Goal: Task Accomplishment & Management: Use online tool/utility

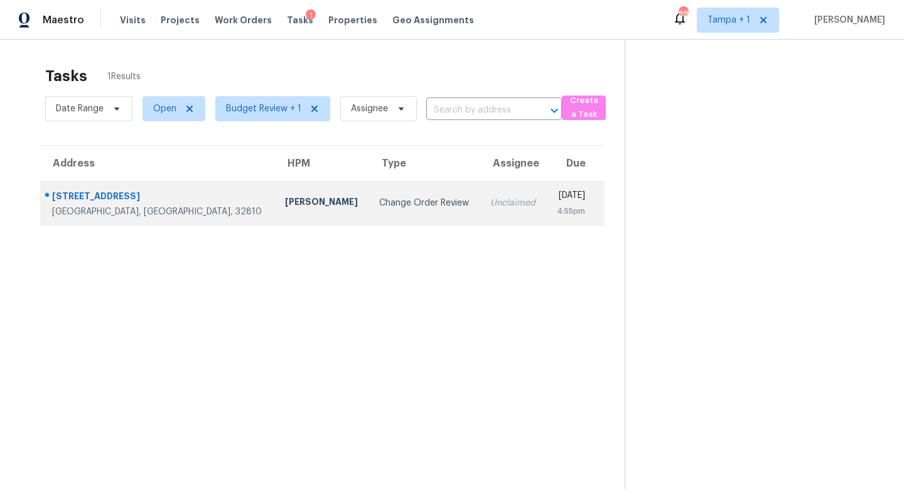
click at [379, 197] on div "Change Order Review" at bounding box center [424, 203] width 91 height 13
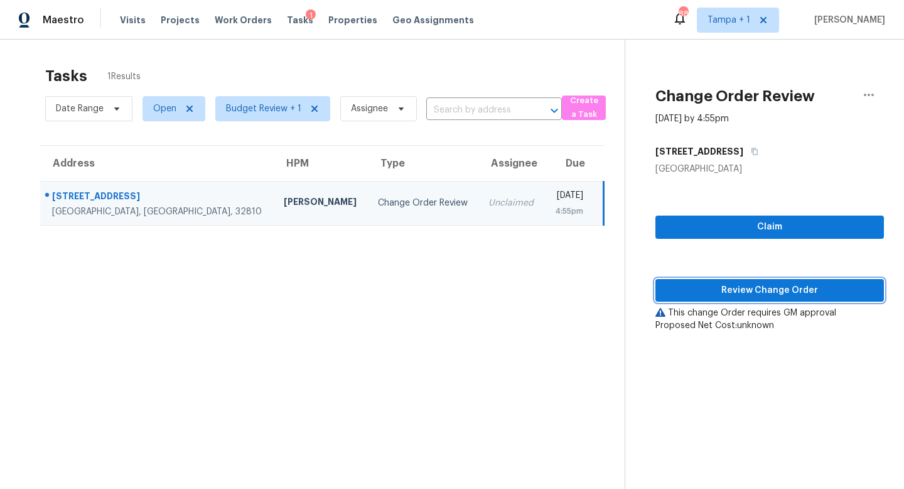
click at [762, 284] on span "Review Change Order" at bounding box center [770, 291] width 208 height 16
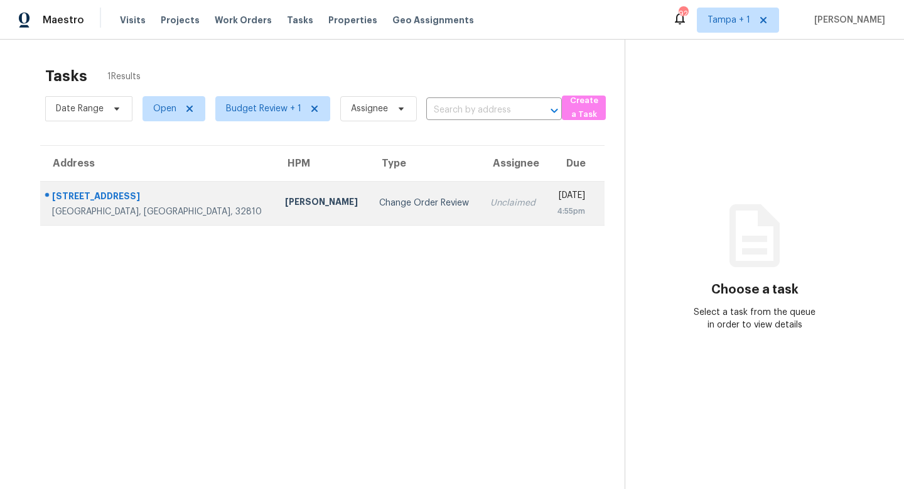
click at [490, 201] on div "Unclaimed" at bounding box center [513, 203] width 46 height 13
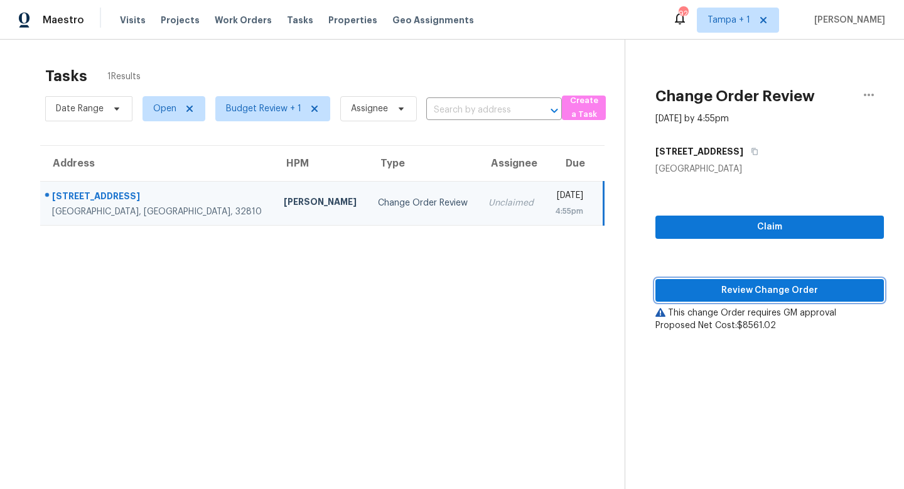
click at [763, 296] on span "Review Change Order" at bounding box center [770, 291] width 208 height 16
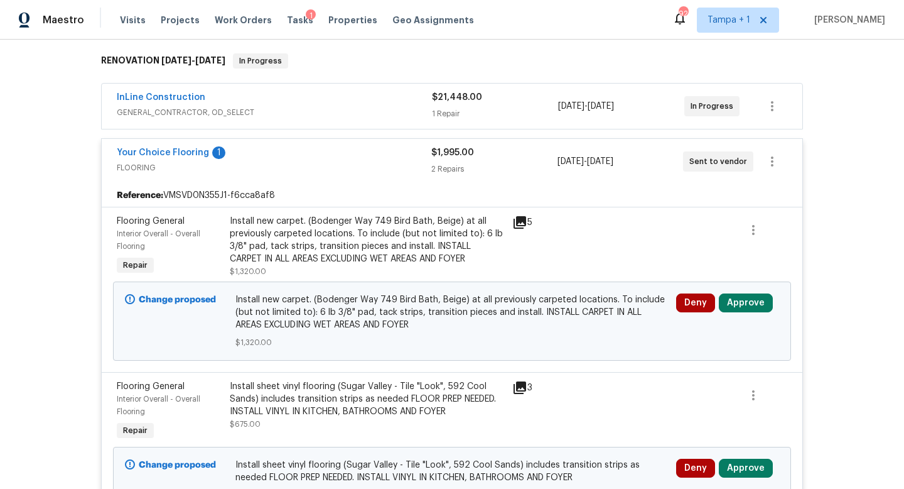
scroll to position [187, 0]
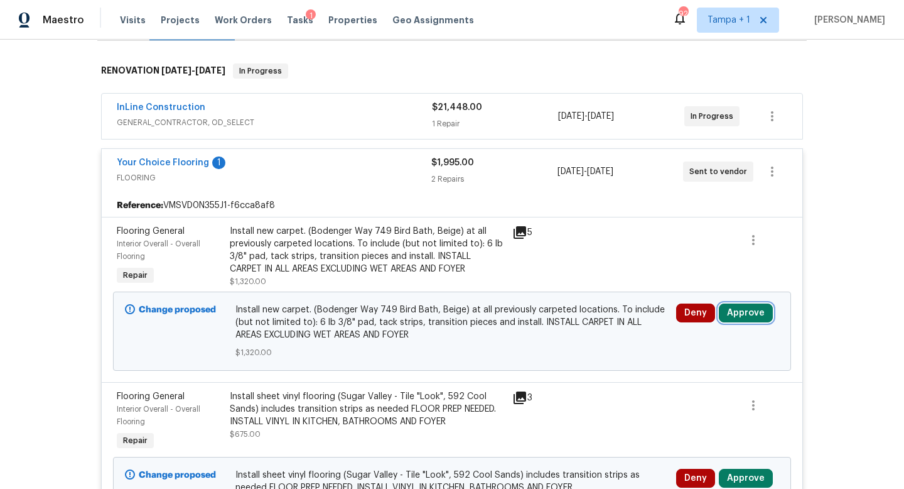
click at [749, 311] on button "Approve" at bounding box center [746, 312] width 54 height 19
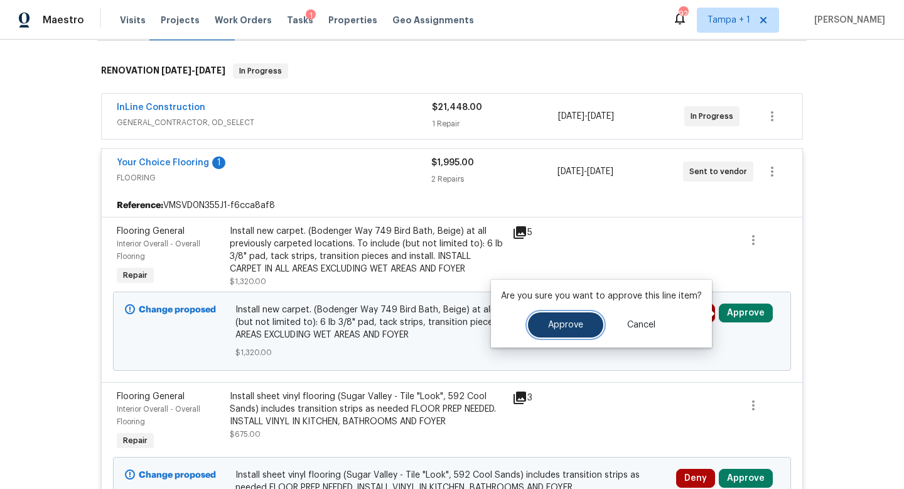
click at [568, 324] on span "Approve" at bounding box center [565, 324] width 35 height 9
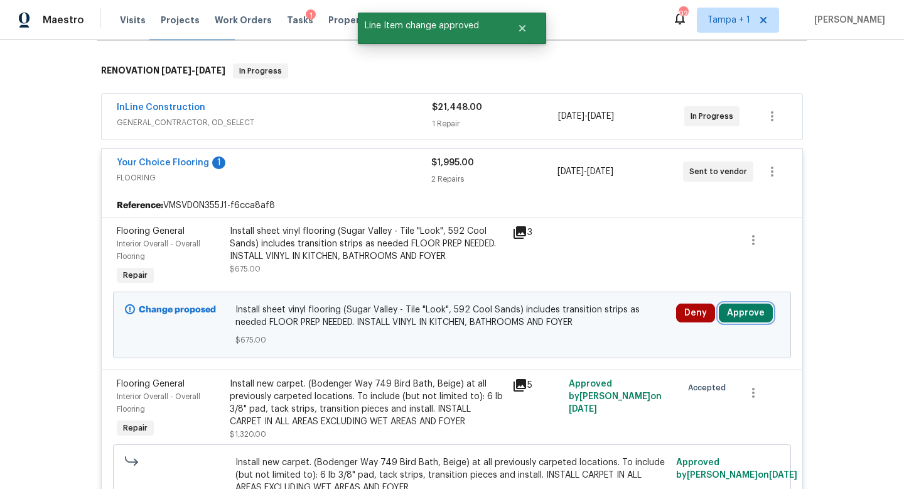
click at [744, 311] on button "Approve" at bounding box center [746, 312] width 54 height 19
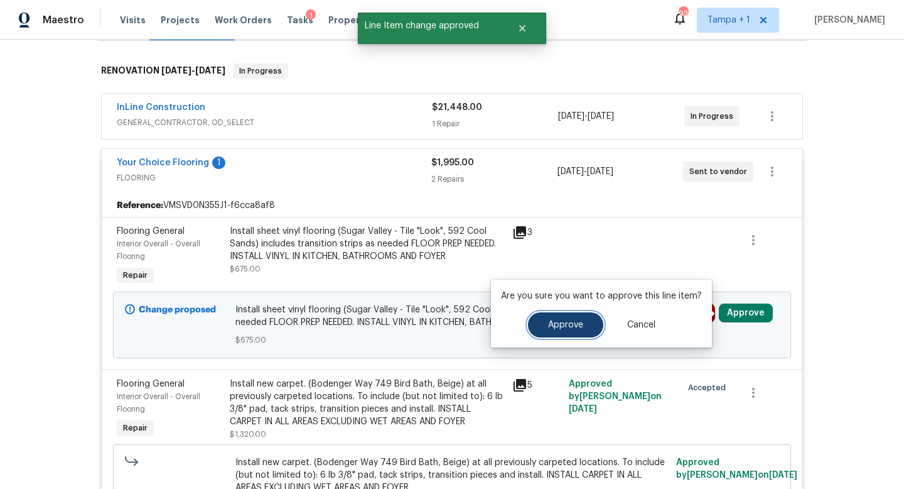
click at [561, 329] on button "Approve" at bounding box center [565, 324] width 75 height 25
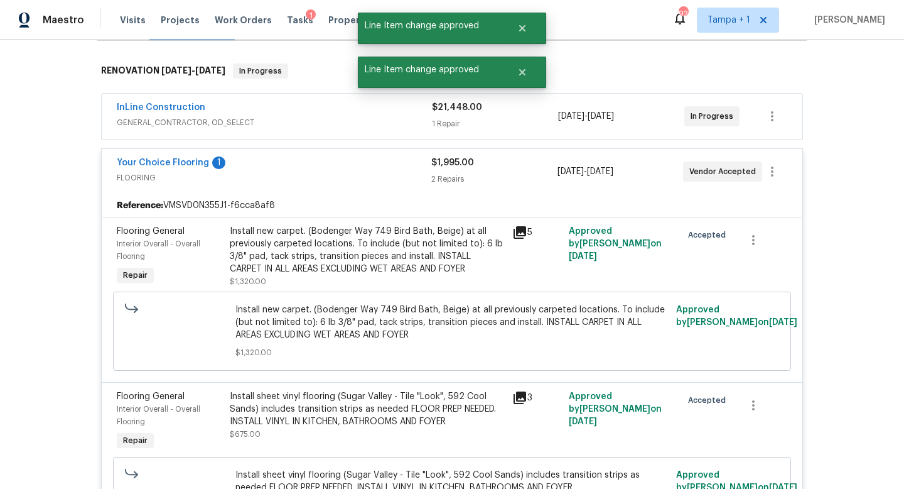
click at [380, 171] on span "FLOORING" at bounding box center [274, 177] width 315 height 13
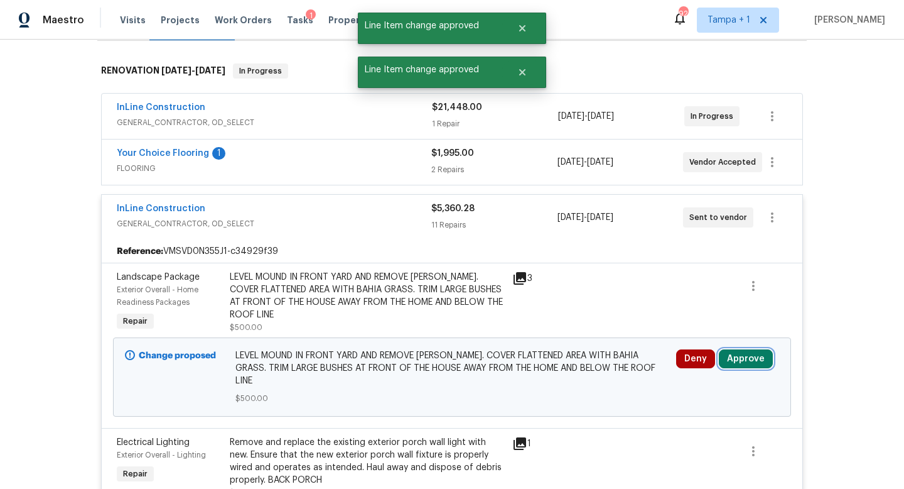
click at [755, 354] on button "Approve" at bounding box center [746, 358] width 54 height 19
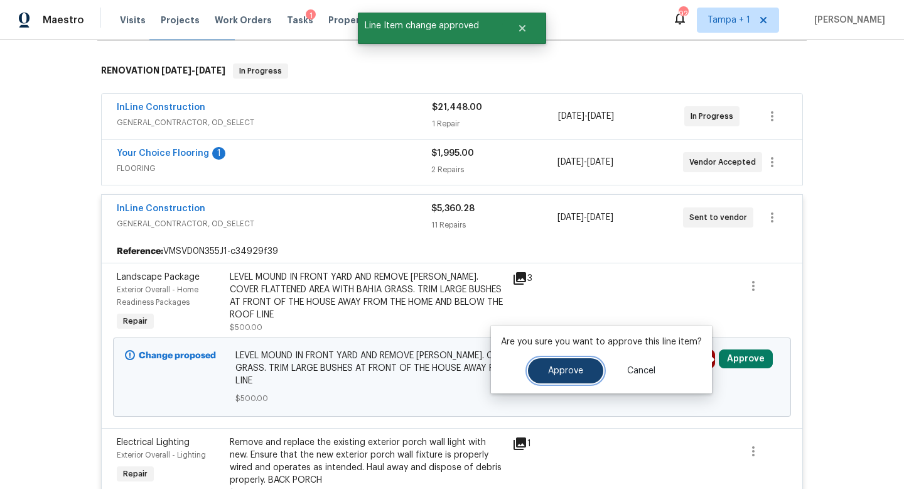
click at [558, 377] on button "Approve" at bounding box center [565, 370] width 75 height 25
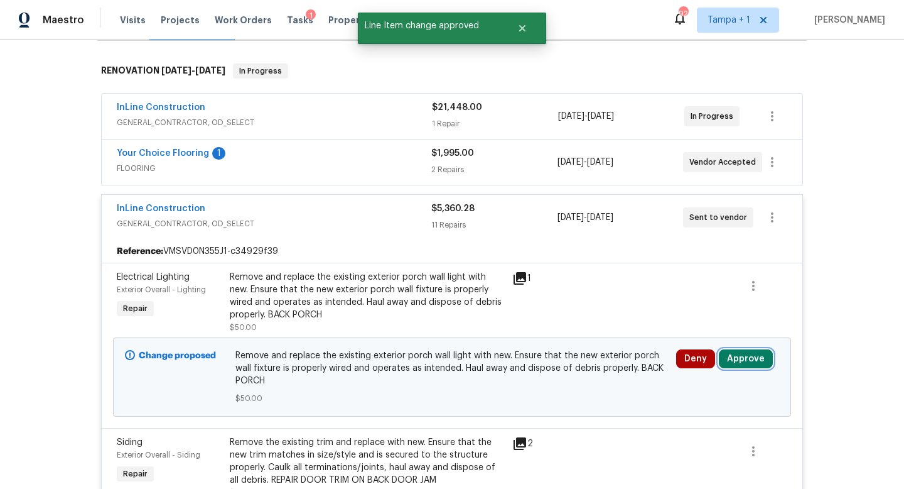
click at [741, 359] on button "Approve" at bounding box center [746, 358] width 54 height 19
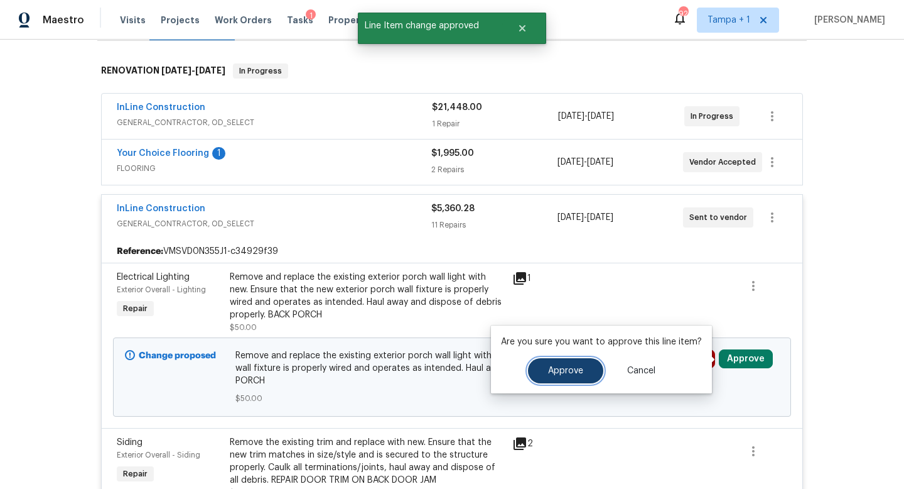
click at [584, 374] on button "Approve" at bounding box center [565, 370] width 75 height 25
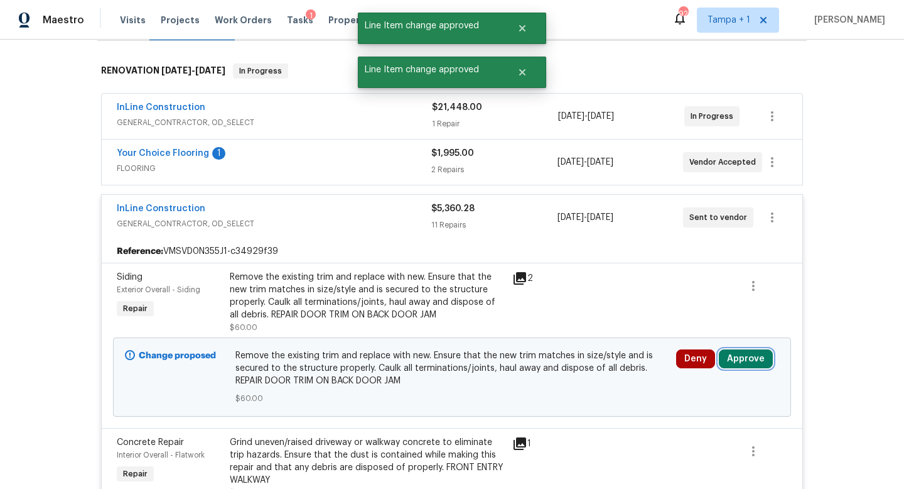
click at [743, 367] on button "Approve" at bounding box center [746, 358] width 54 height 19
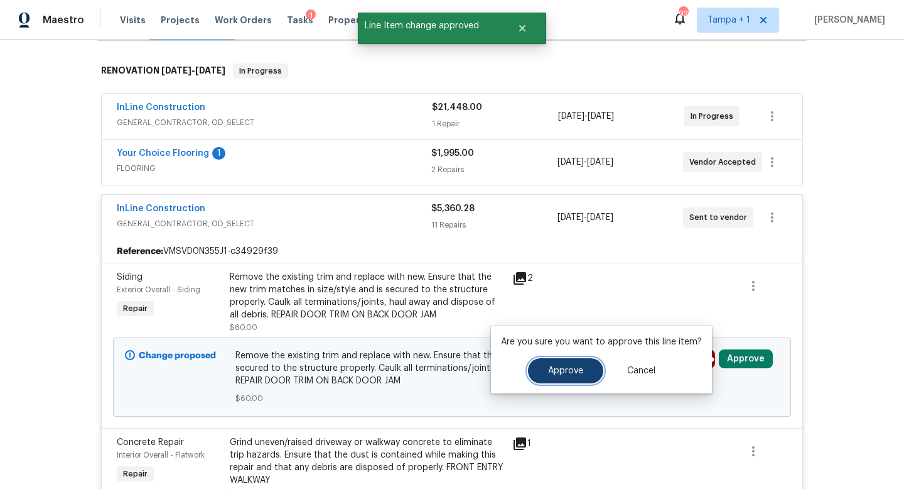
click at [570, 374] on span "Approve" at bounding box center [565, 370] width 35 height 9
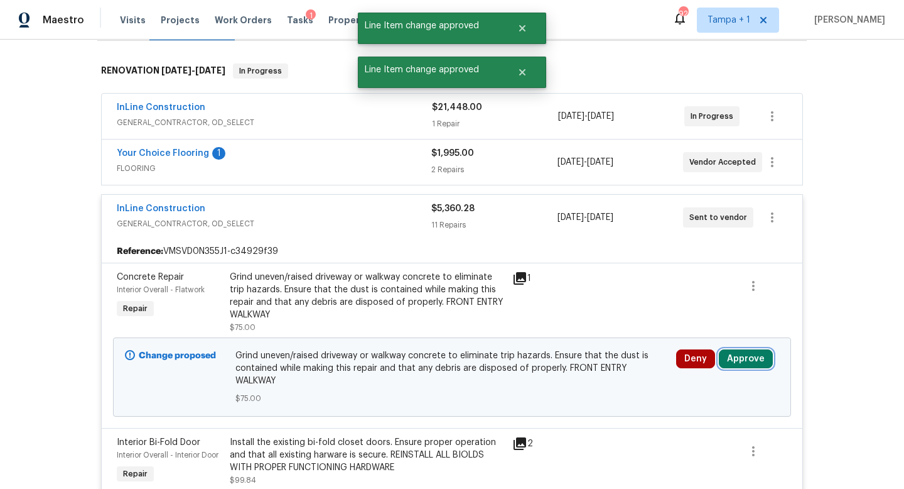
click at [742, 363] on button "Approve" at bounding box center [746, 358] width 54 height 19
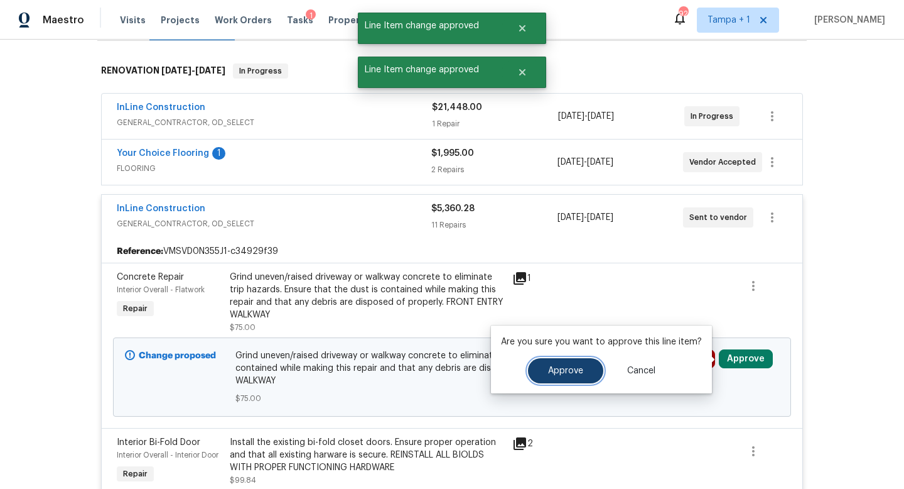
click at [565, 379] on button "Approve" at bounding box center [565, 370] width 75 height 25
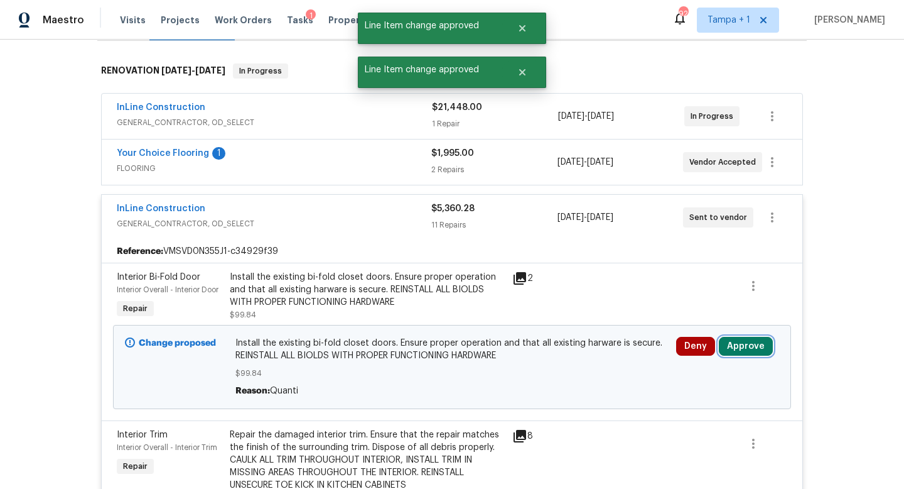
click at [749, 348] on button "Approve" at bounding box center [746, 346] width 54 height 19
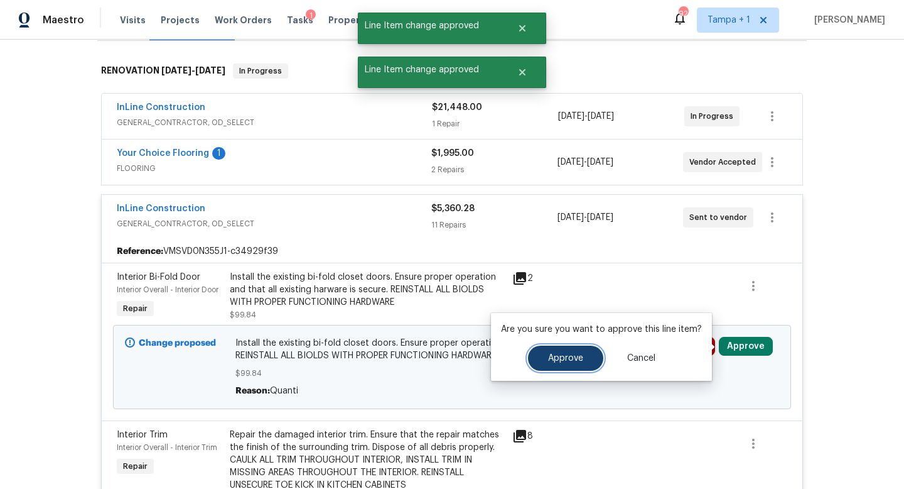
click at [555, 364] on button "Approve" at bounding box center [565, 357] width 75 height 25
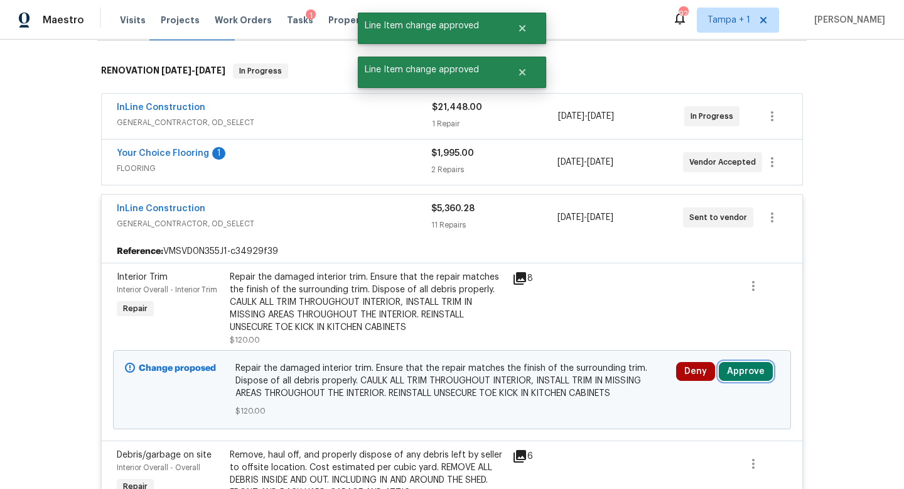
click at [734, 372] on button "Approve" at bounding box center [746, 371] width 54 height 19
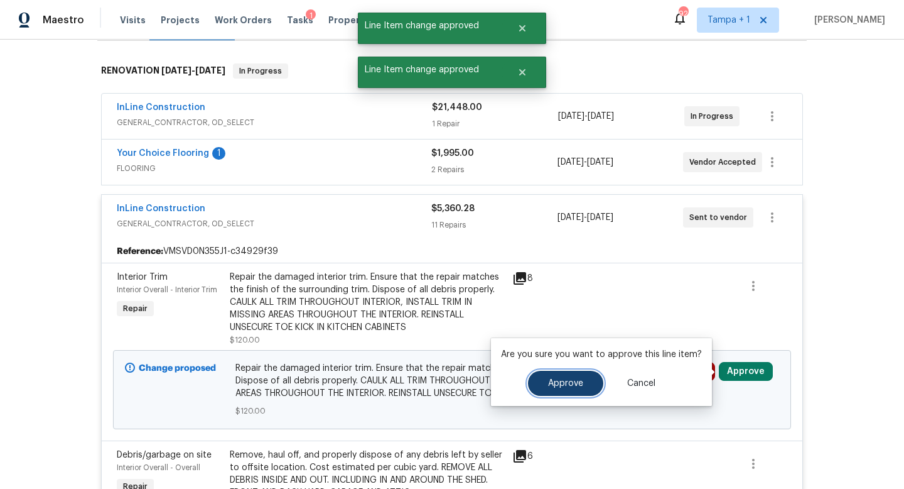
click at [558, 392] on button "Approve" at bounding box center [565, 383] width 75 height 25
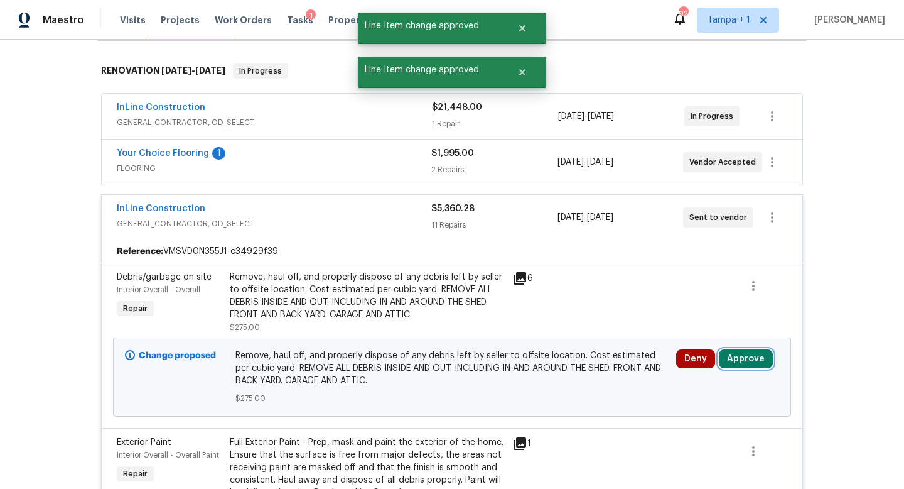
click at [750, 358] on button "Approve" at bounding box center [746, 358] width 54 height 19
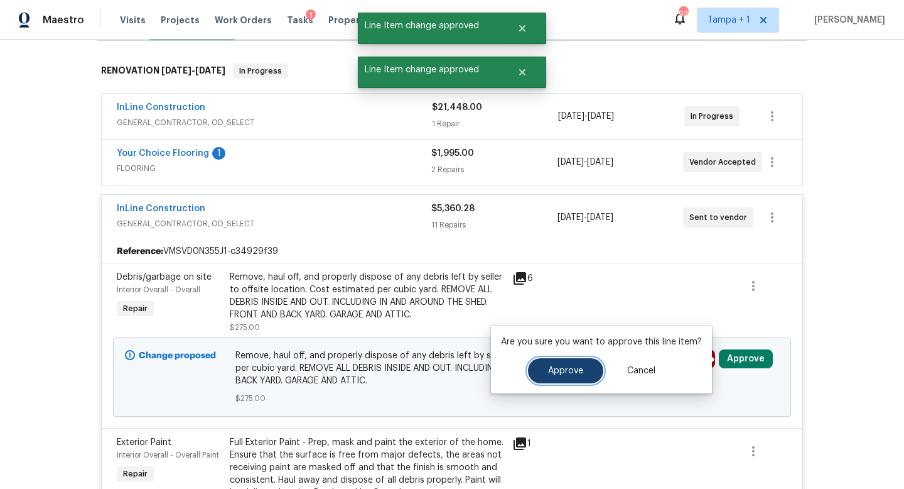
click at [566, 376] on button "Approve" at bounding box center [565, 370] width 75 height 25
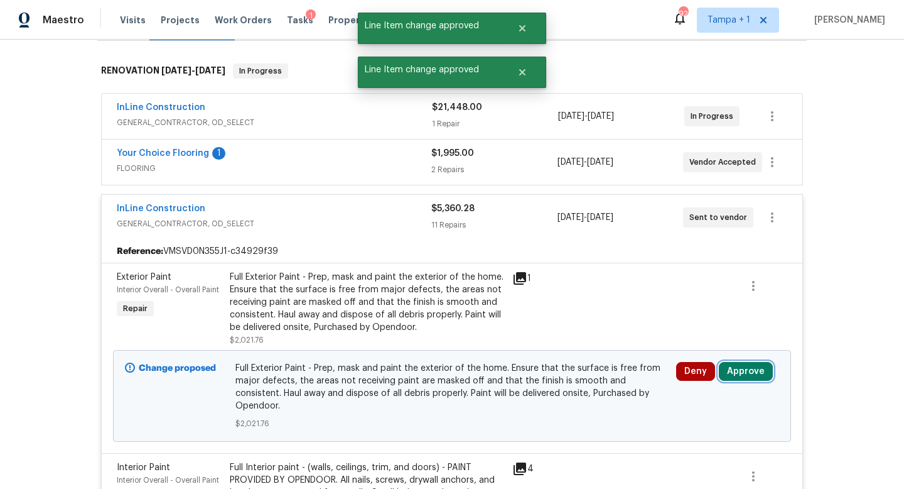
click at [742, 372] on button "Approve" at bounding box center [746, 371] width 54 height 19
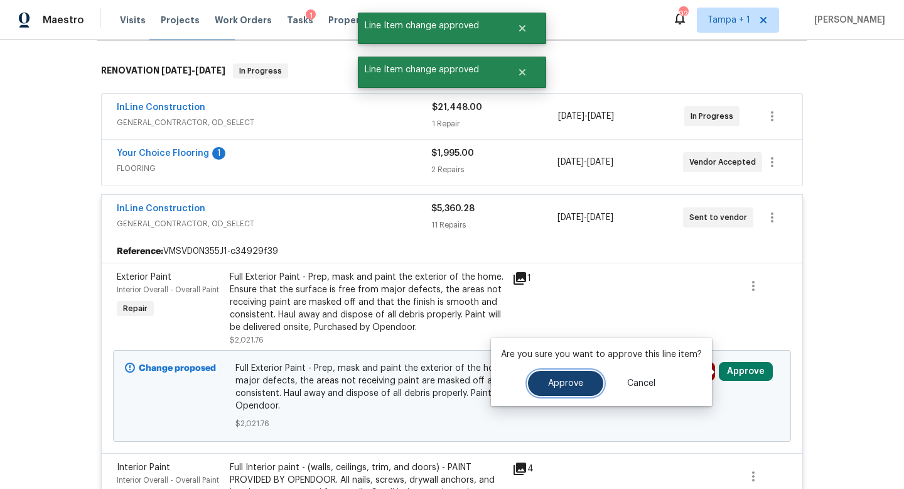
click at [566, 389] on button "Approve" at bounding box center [565, 383] width 75 height 25
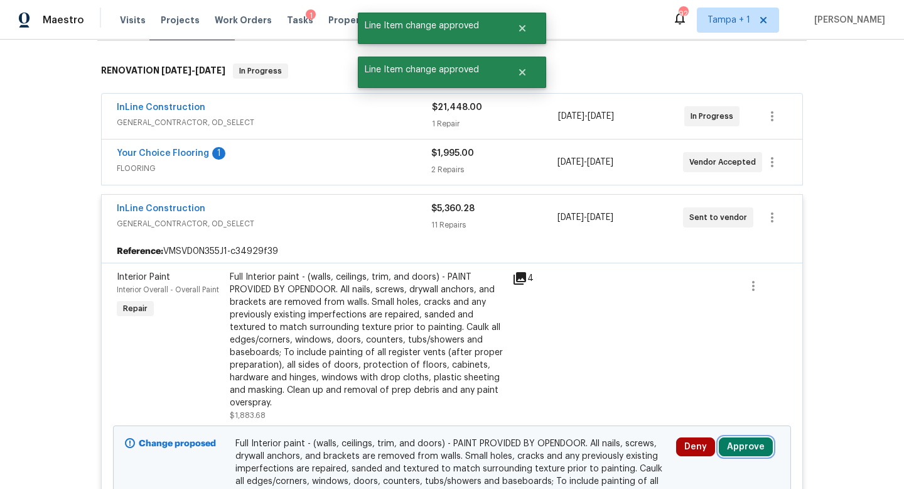
click at [734, 442] on button "Approve" at bounding box center [746, 446] width 54 height 19
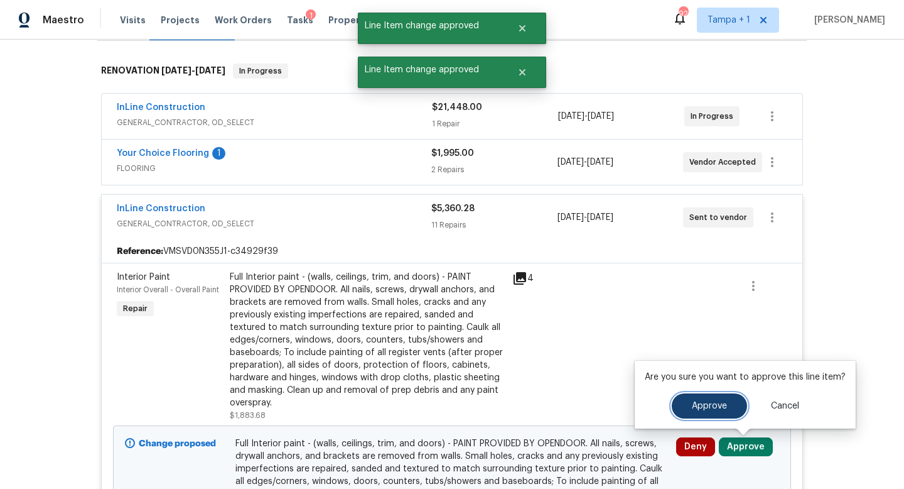
click at [686, 415] on button "Approve" at bounding box center [709, 405] width 75 height 25
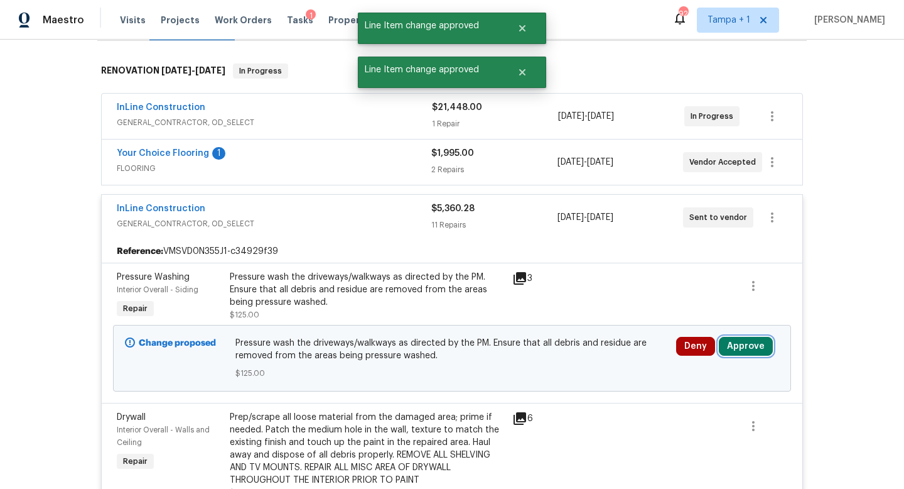
click at [744, 342] on button "Approve" at bounding box center [746, 346] width 54 height 19
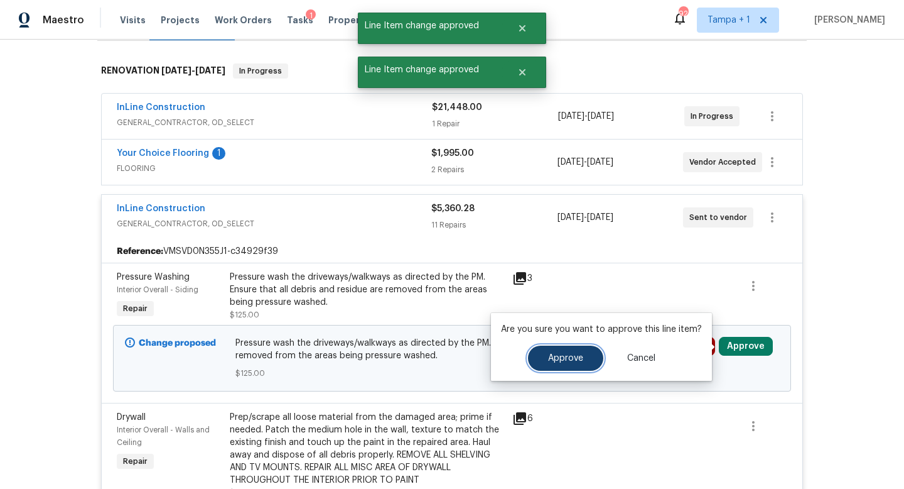
click at [559, 359] on span "Approve" at bounding box center [565, 358] width 35 height 9
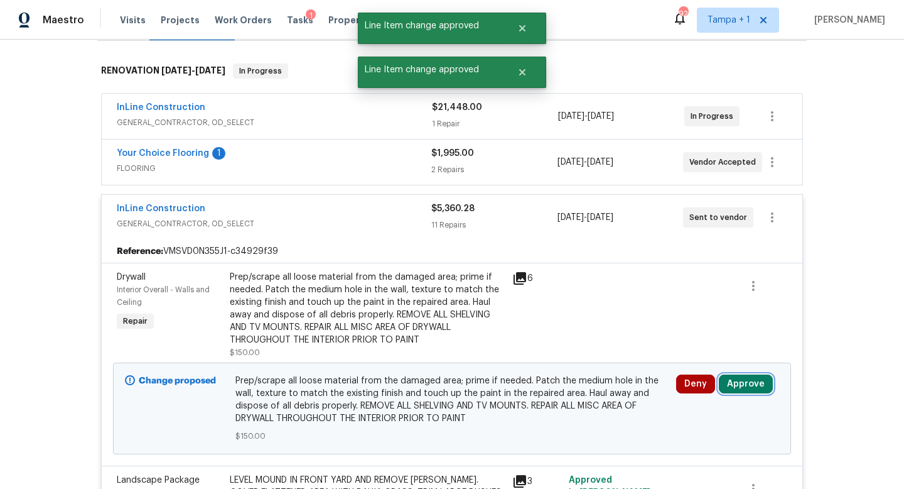
click at [739, 387] on button "Approve" at bounding box center [746, 383] width 54 height 19
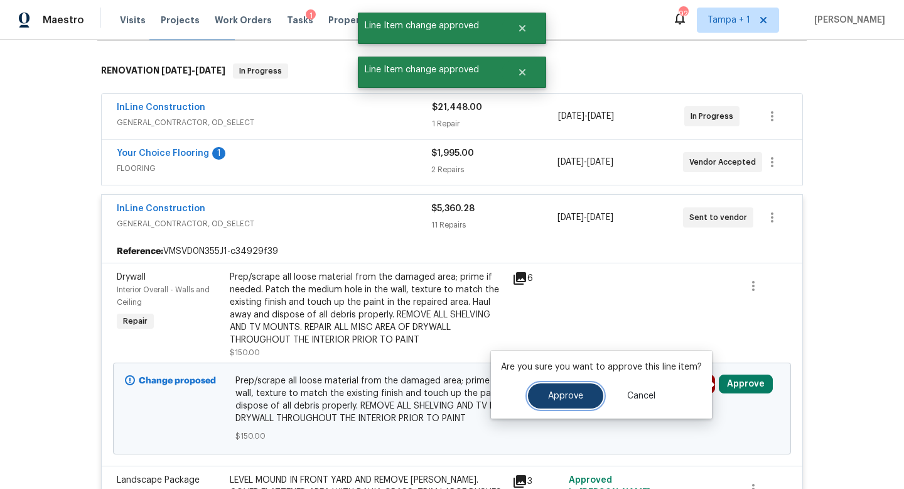
click at [576, 403] on button "Approve" at bounding box center [565, 395] width 75 height 25
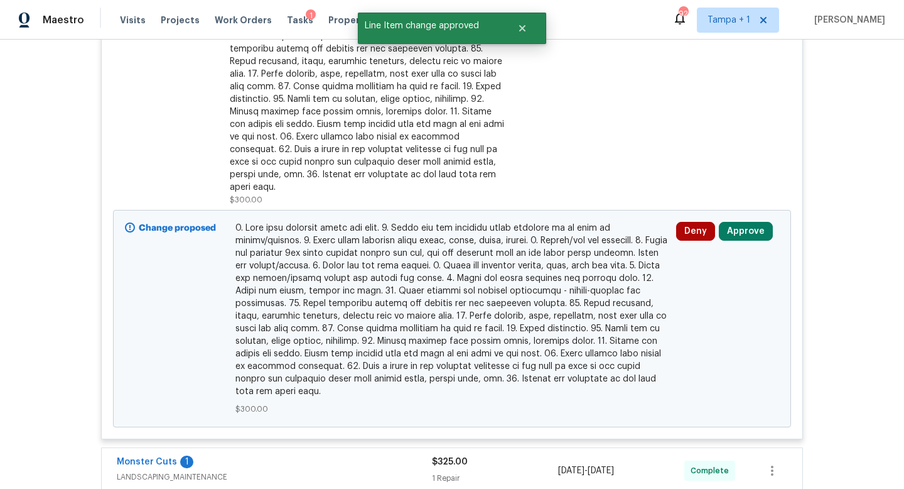
scroll to position [2835, 0]
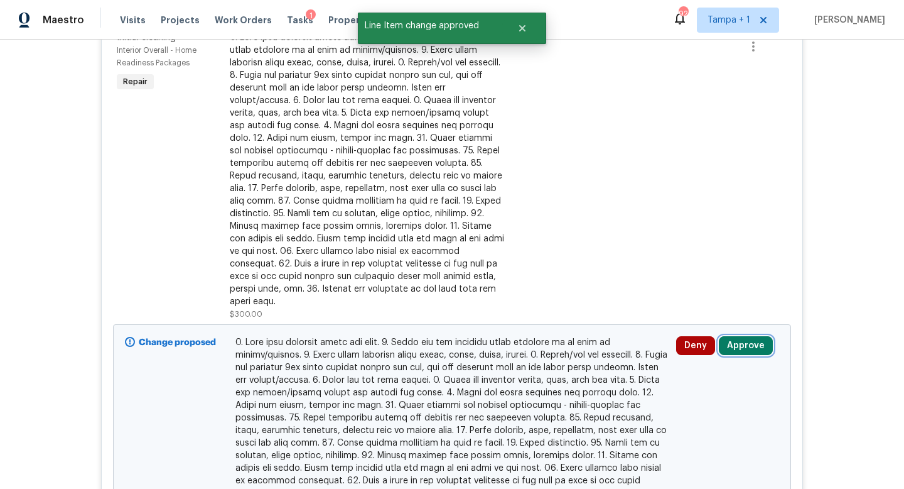
click at [744, 336] on button "Approve" at bounding box center [746, 345] width 54 height 19
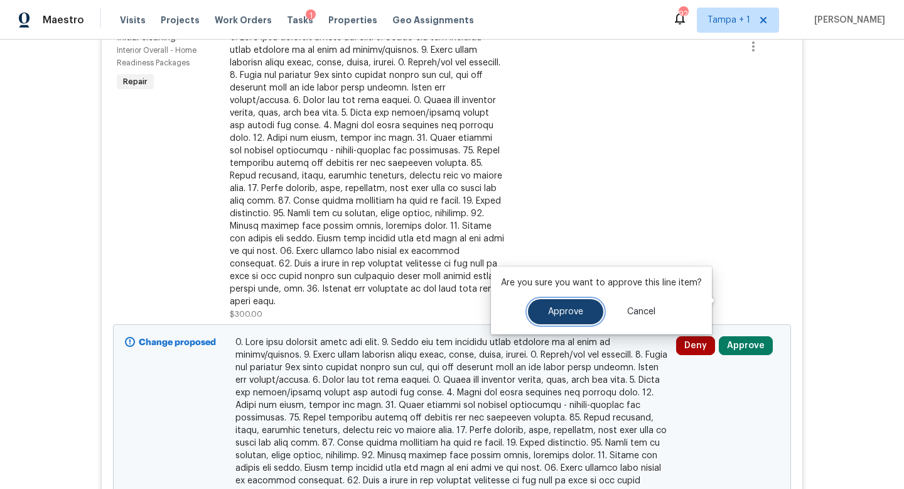
click at [573, 318] on button "Approve" at bounding box center [565, 311] width 75 height 25
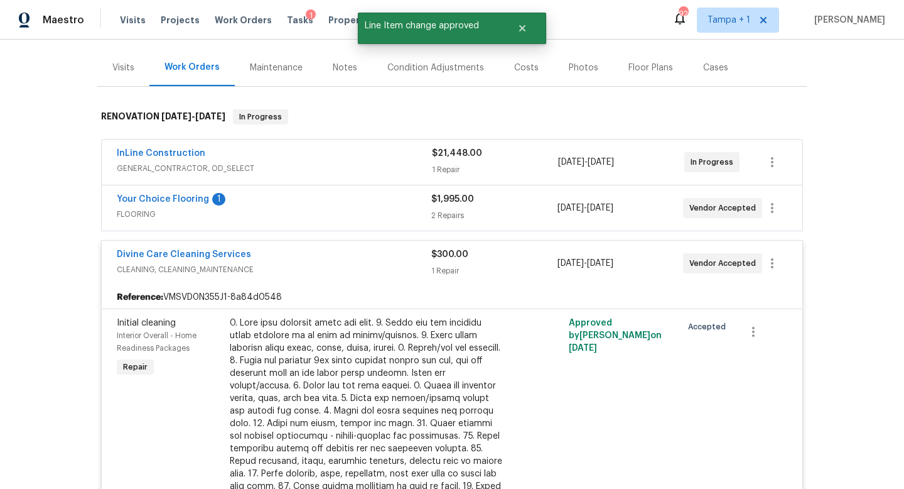
scroll to position [111, 0]
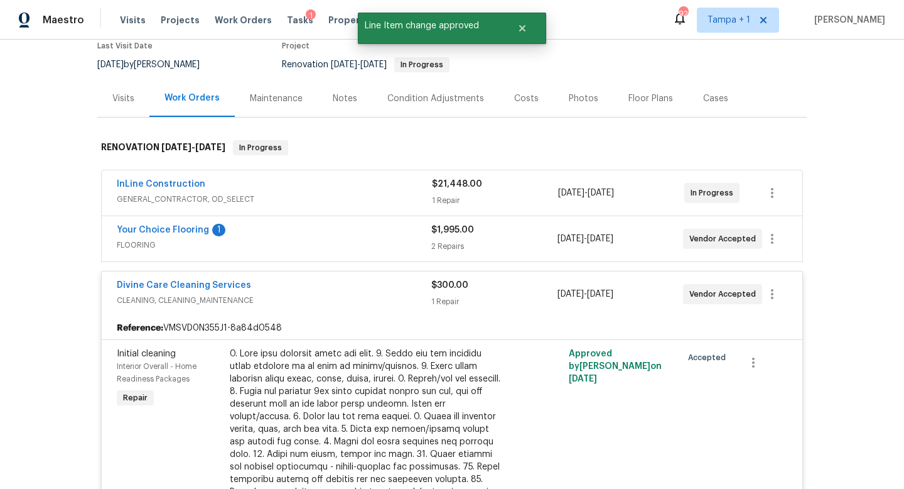
click at [390, 294] on span "CLEANING, CLEANING_MAINTENANCE" at bounding box center [274, 300] width 315 height 13
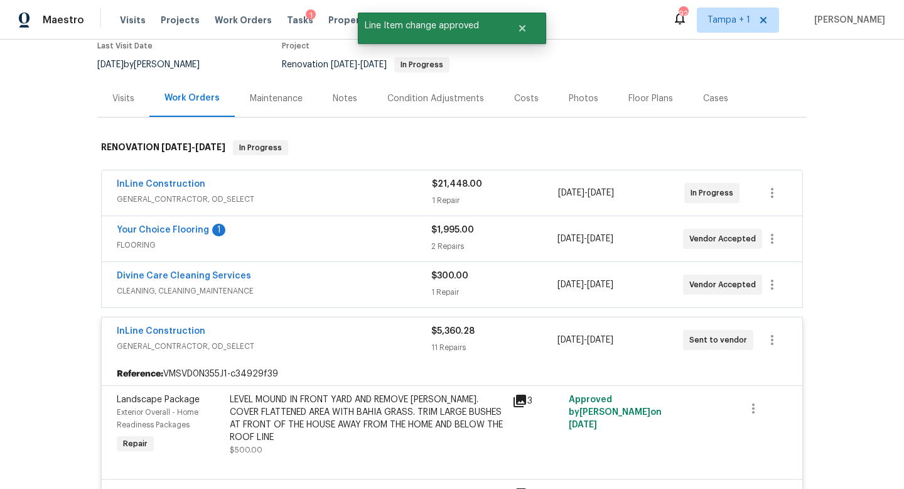
click at [389, 332] on div "InLine Construction" at bounding box center [274, 332] width 315 height 15
